Goal: Obtain resource: Obtain resource

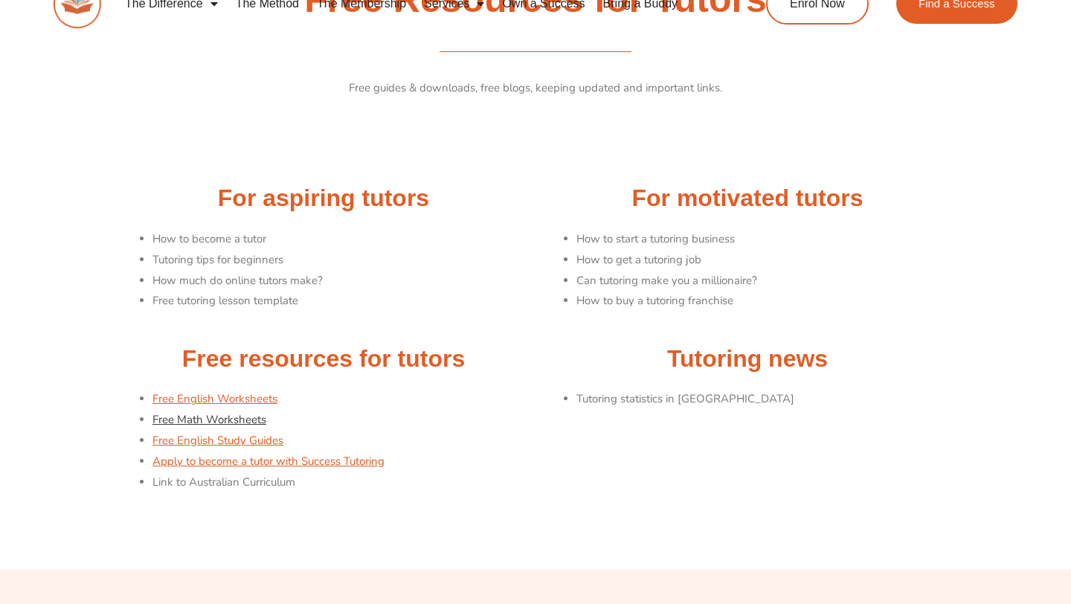
click at [232, 419] on link "Free Math Worksheets" at bounding box center [210, 419] width 114 height 15
click at [237, 398] on link "Free English Worksheets" at bounding box center [215, 398] width 125 height 15
click at [234, 405] on link "Free English Worksheets" at bounding box center [215, 398] width 125 height 15
click at [205, 422] on link "Free Math Worksheets" at bounding box center [210, 419] width 114 height 15
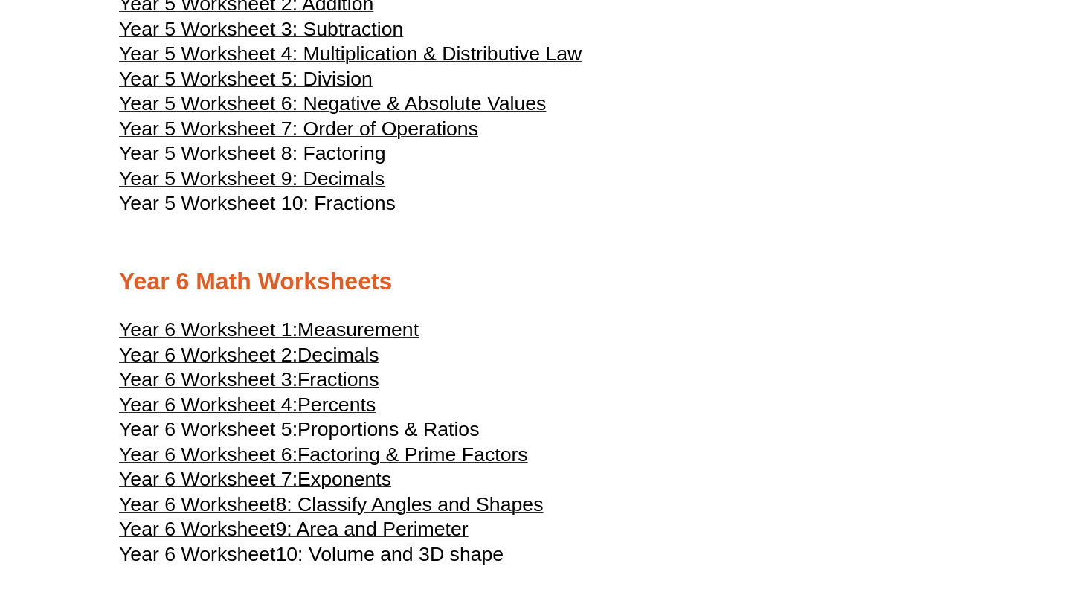
scroll to position [2273, 0]
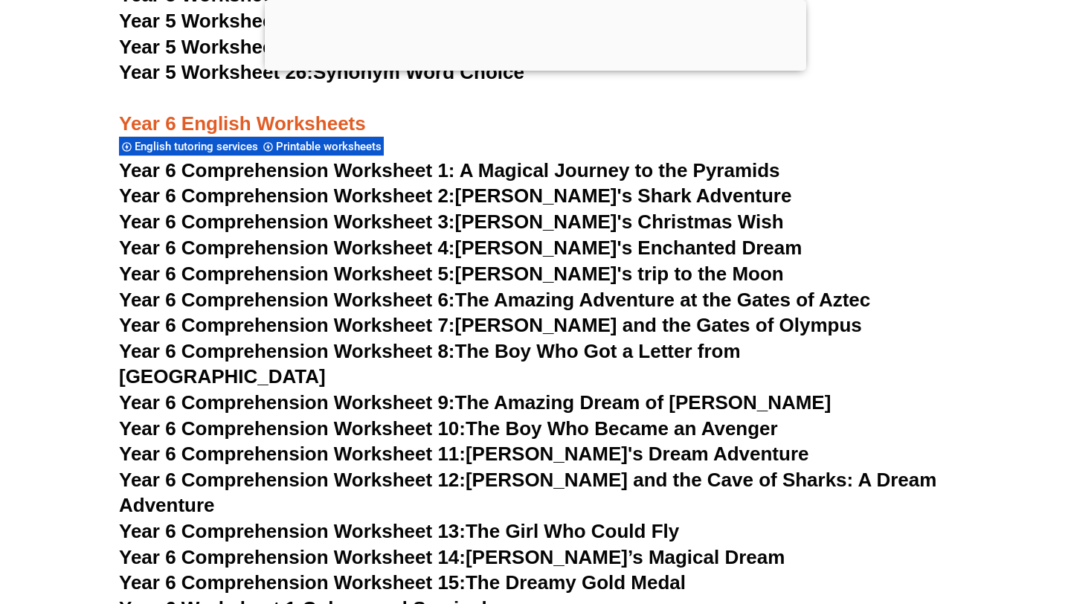
scroll to position [7934, 0]
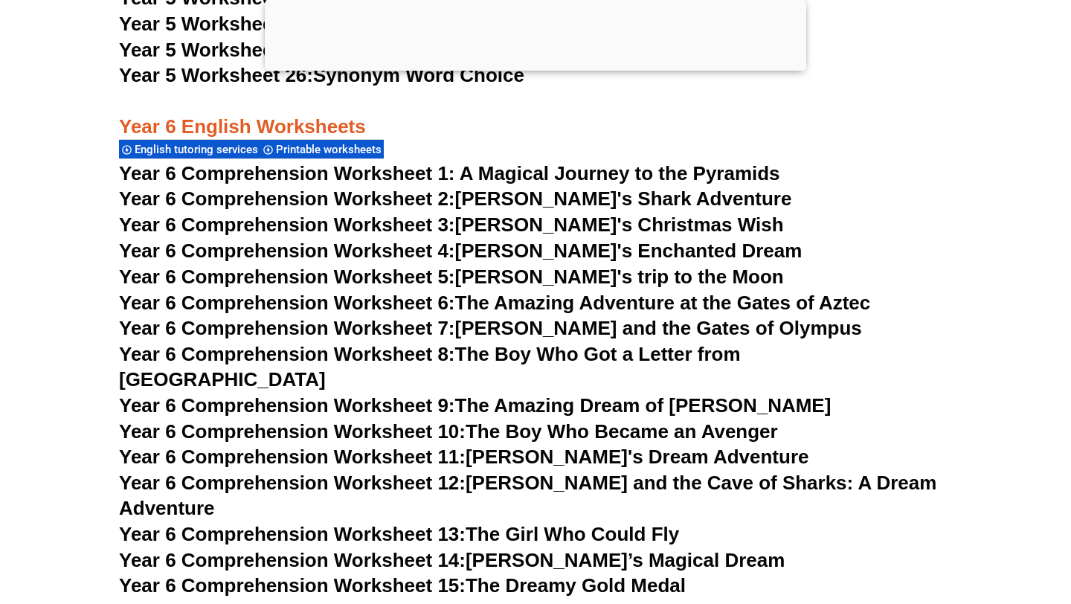
click at [422, 198] on span "Year 6 Comprehension Worksheet 2:" at bounding box center [287, 198] width 336 height 22
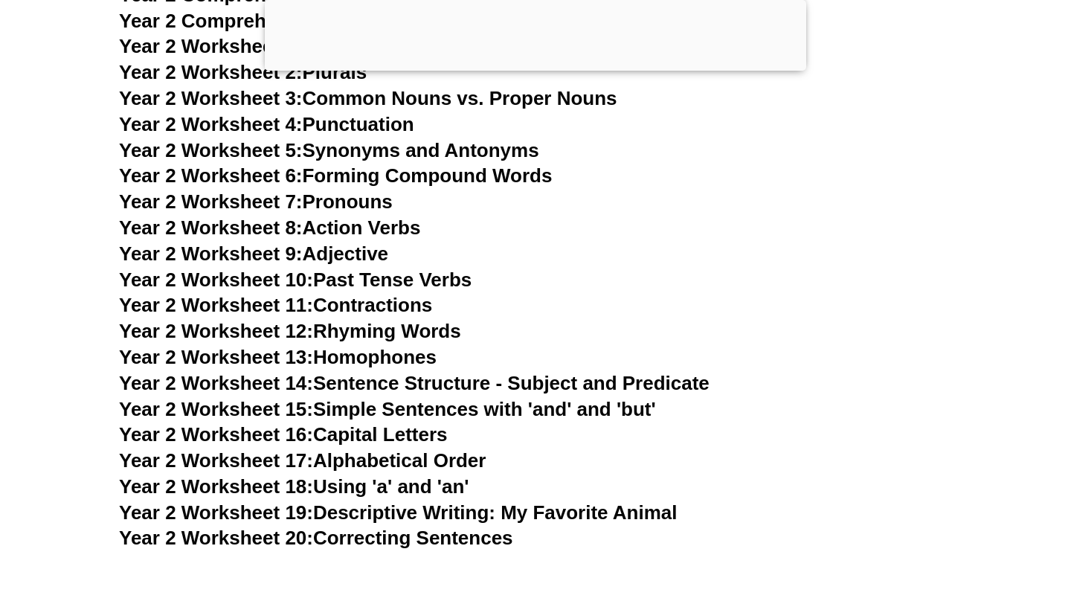
scroll to position [4436, 0]
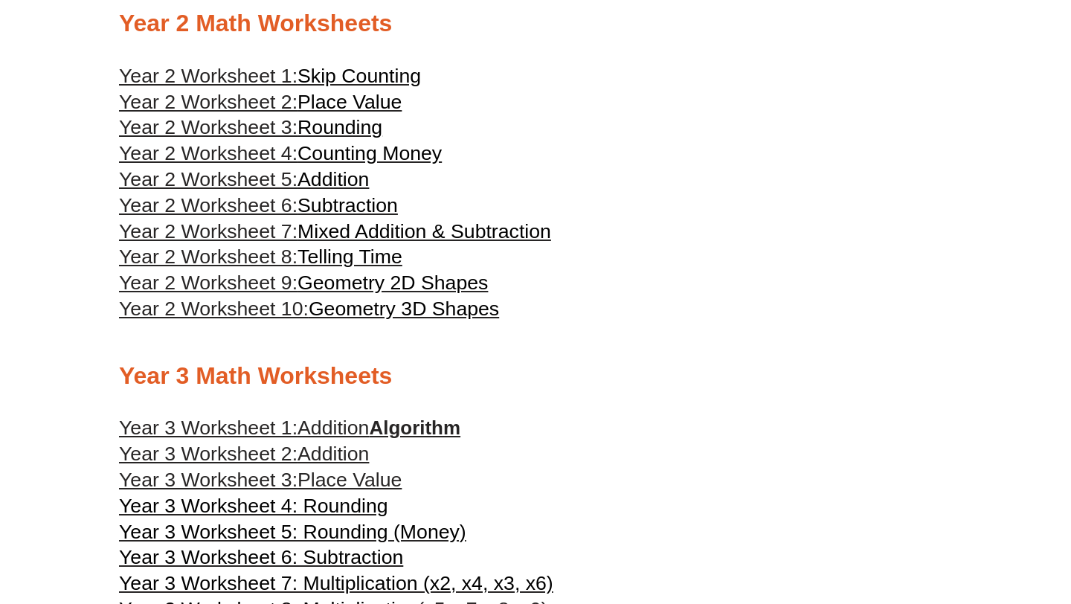
scroll to position [1169, 0]
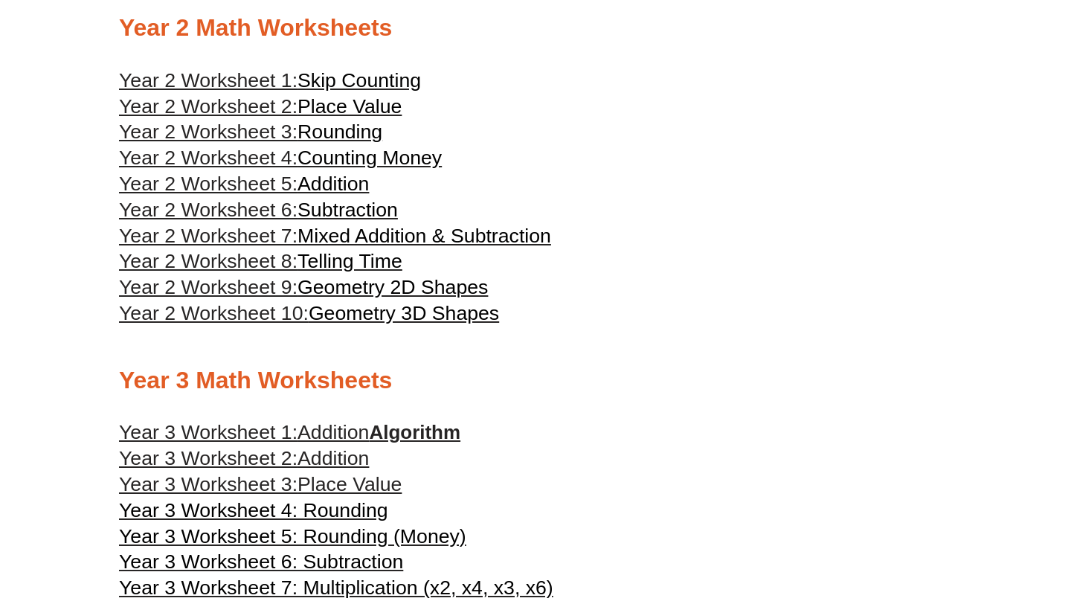
click at [354, 92] on span "Skip Counting" at bounding box center [359, 80] width 123 height 22
